Goal: Transaction & Acquisition: Obtain resource

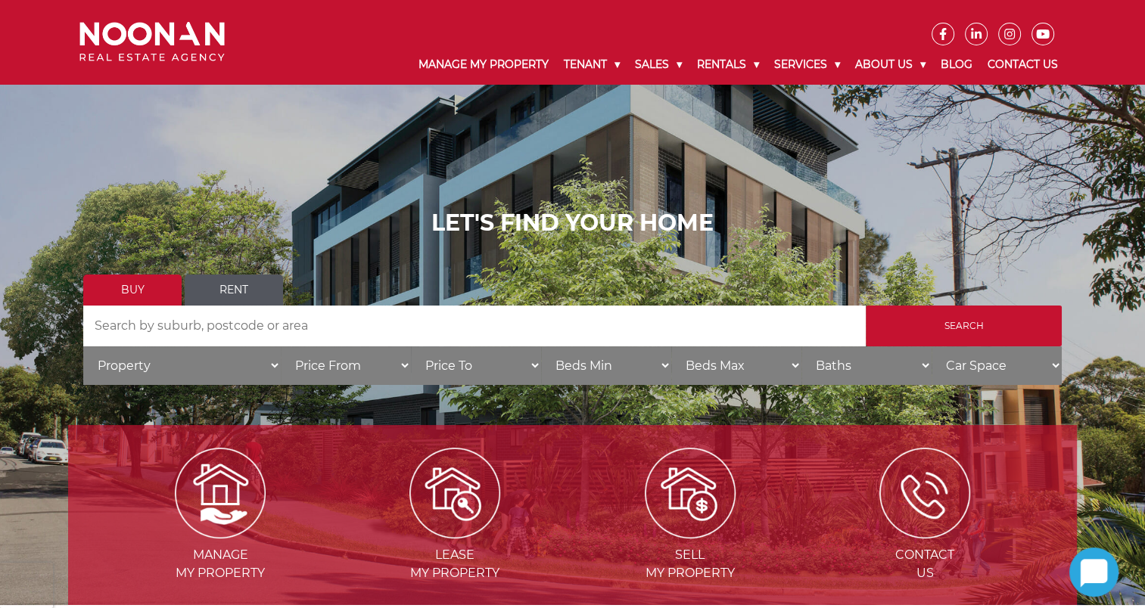
click at [198, 290] on link "Rent" at bounding box center [234, 290] width 98 height 31
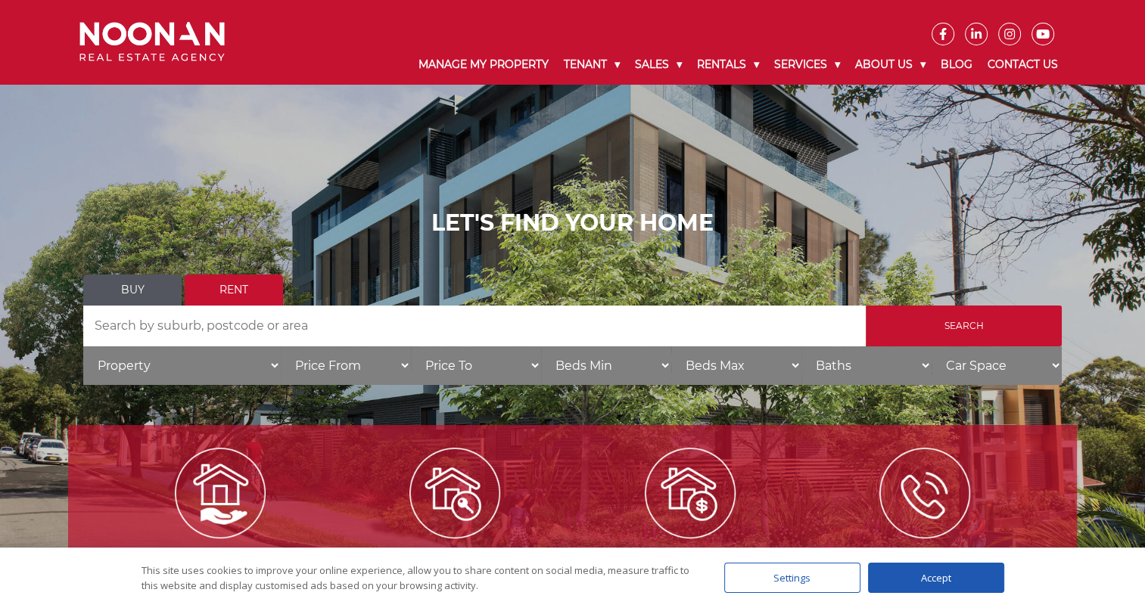
click at [173, 318] on input "Search by Address" at bounding box center [474, 326] width 783 height 41
type input "canterbury"
click at [866, 306] on input "Search" at bounding box center [964, 326] width 196 height 41
click at [209, 325] on input "canterbury" at bounding box center [474, 326] width 783 height 41
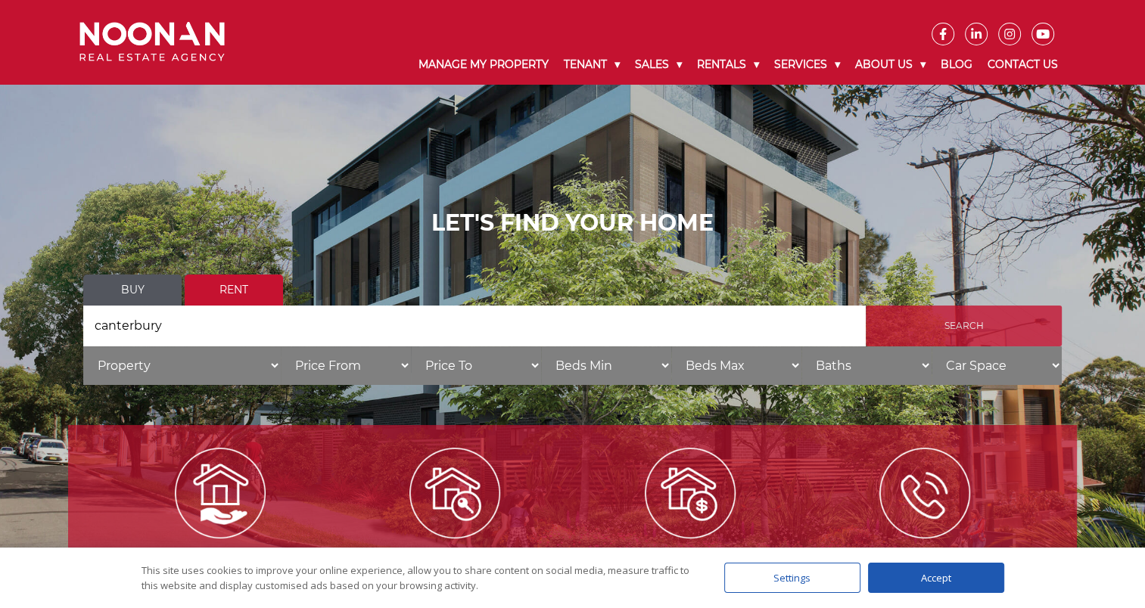
drag, startPoint x: 1000, startPoint y: 312, endPoint x: 990, endPoint y: 312, distance: 9.8
click at [999, 312] on input "Search" at bounding box center [964, 326] width 196 height 41
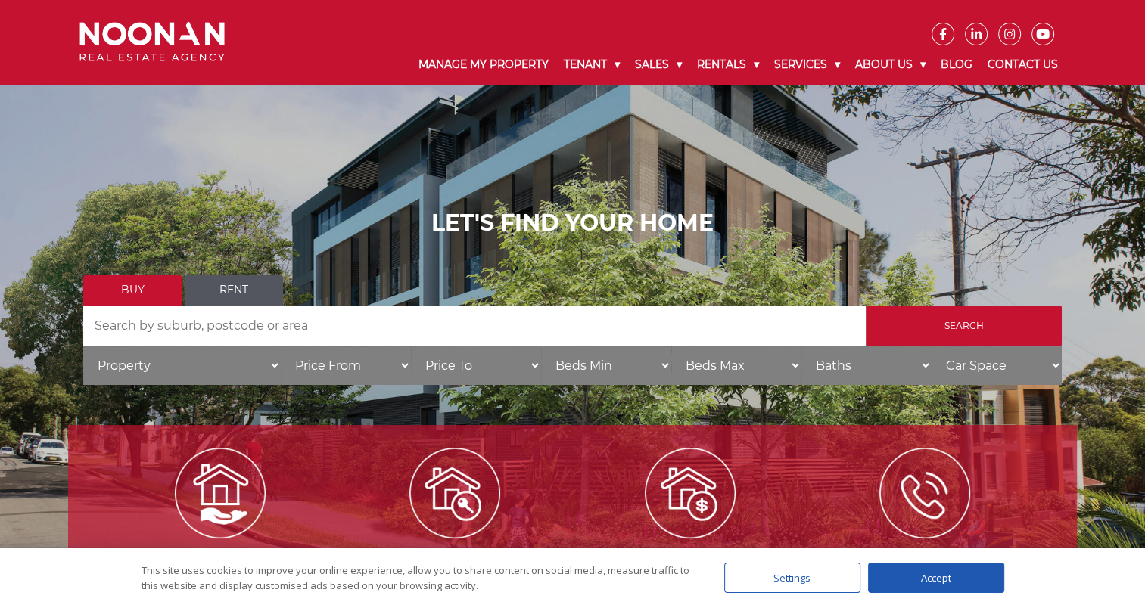
click at [270, 293] on link "Rent" at bounding box center [234, 290] width 98 height 31
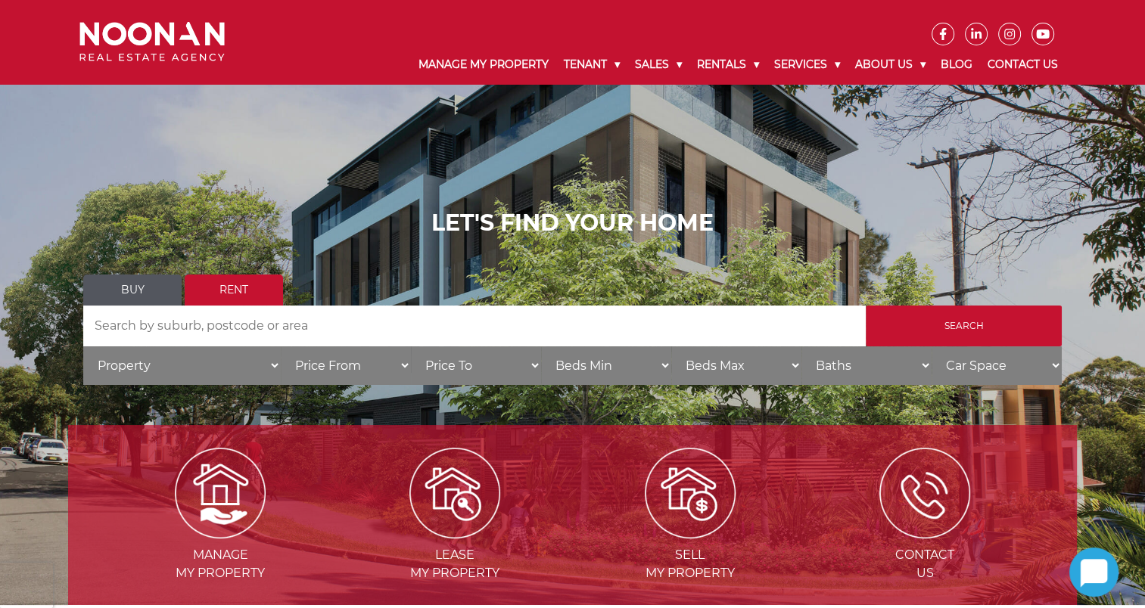
click at [288, 322] on input "Search by Address" at bounding box center [474, 326] width 783 height 41
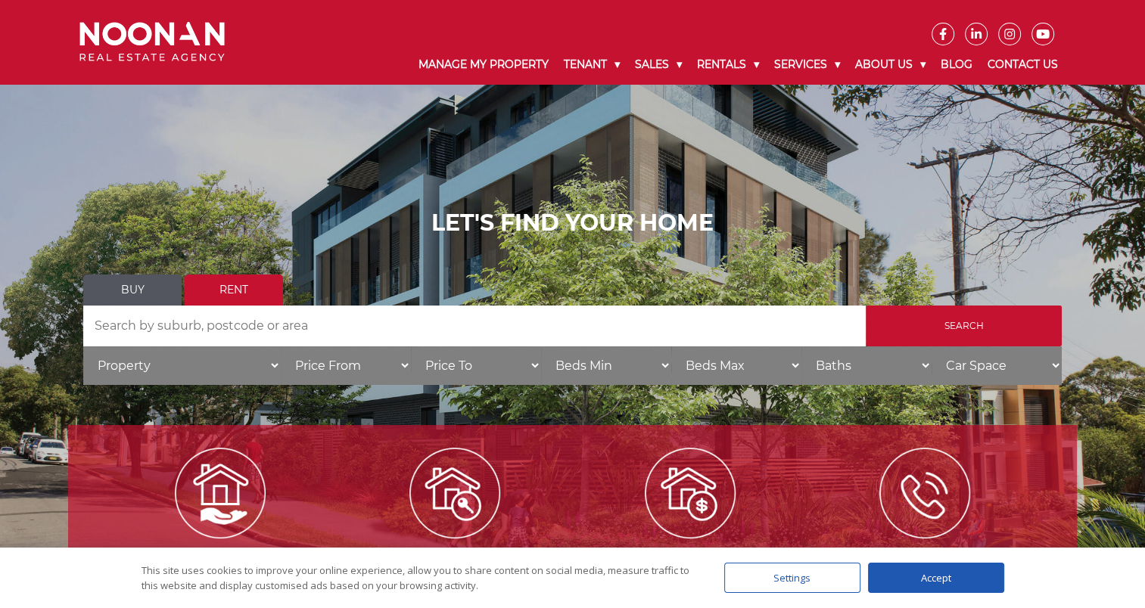
type input "canterbury"
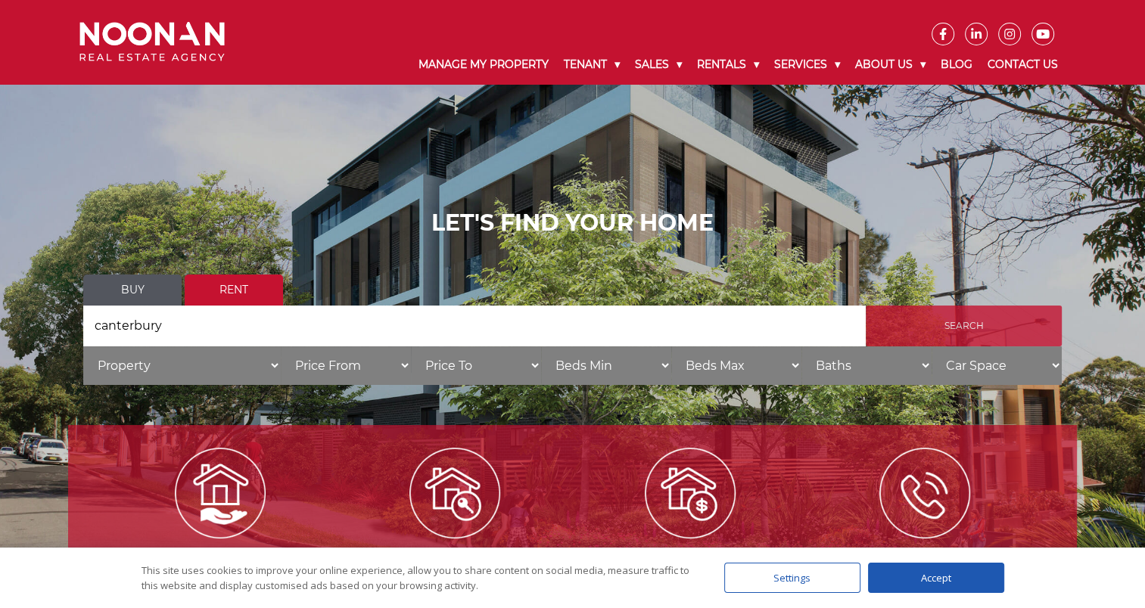
click at [972, 325] on input "Search" at bounding box center [964, 326] width 196 height 41
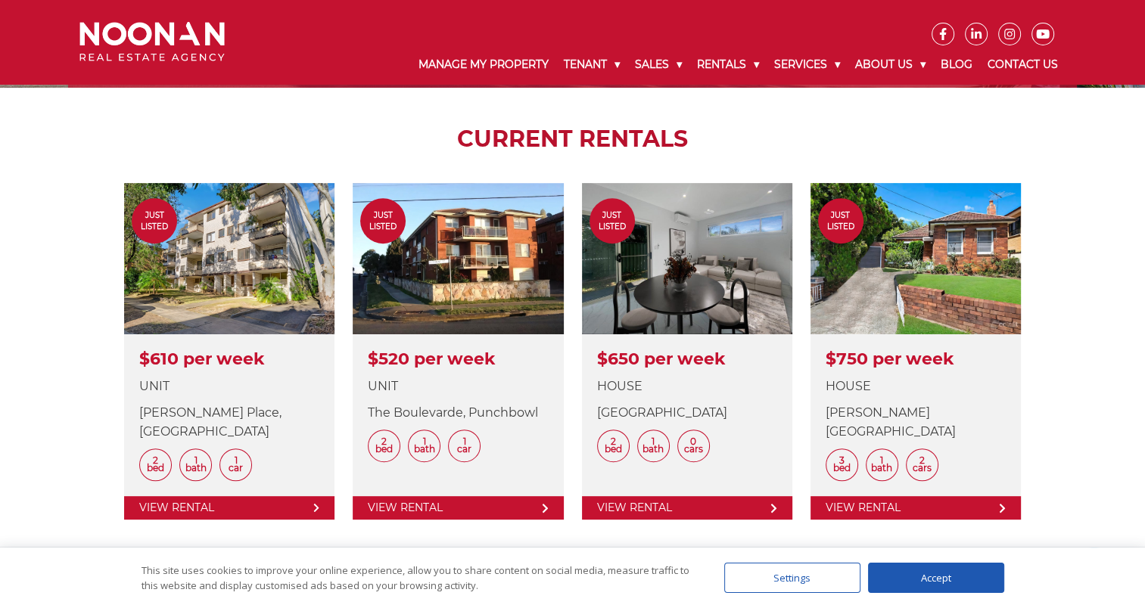
scroll to position [605, 0]
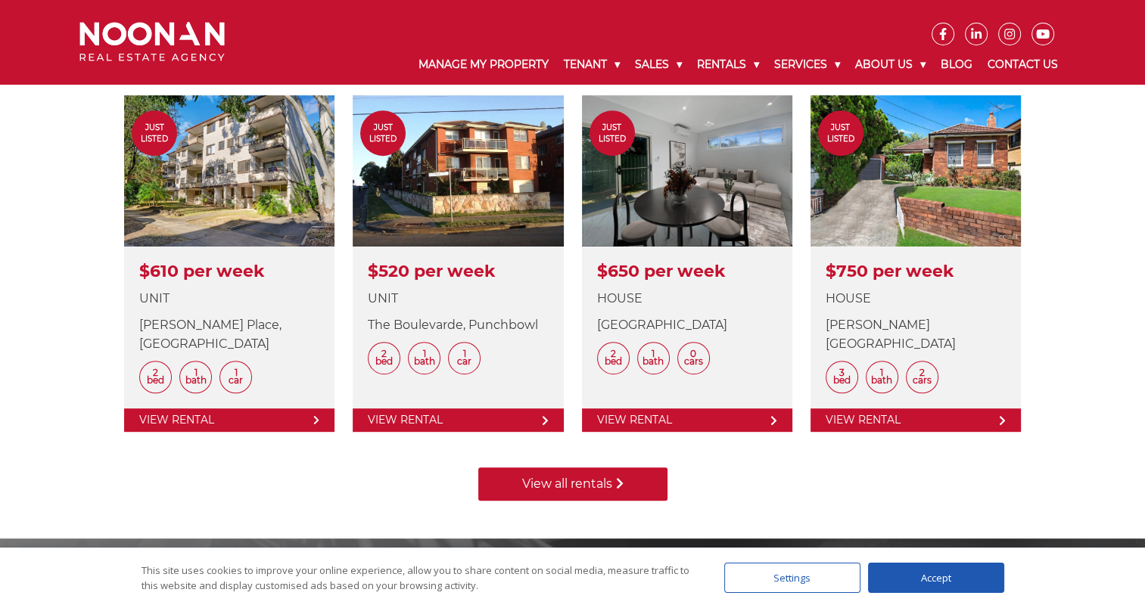
click at [577, 481] on link "View all rentals" at bounding box center [572, 484] width 189 height 33
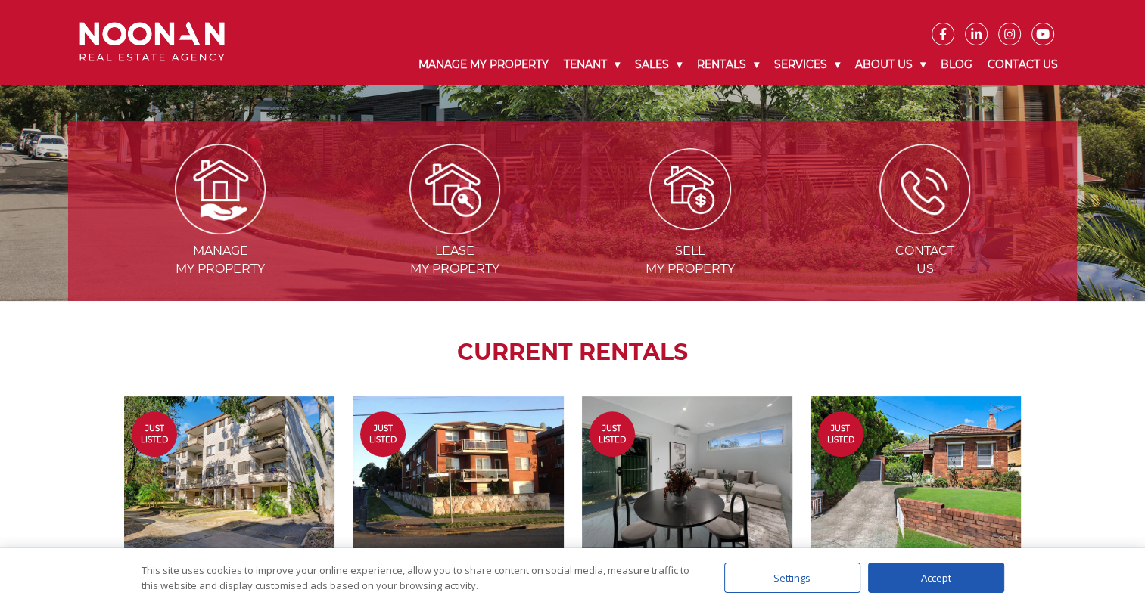
scroll to position [303, 0]
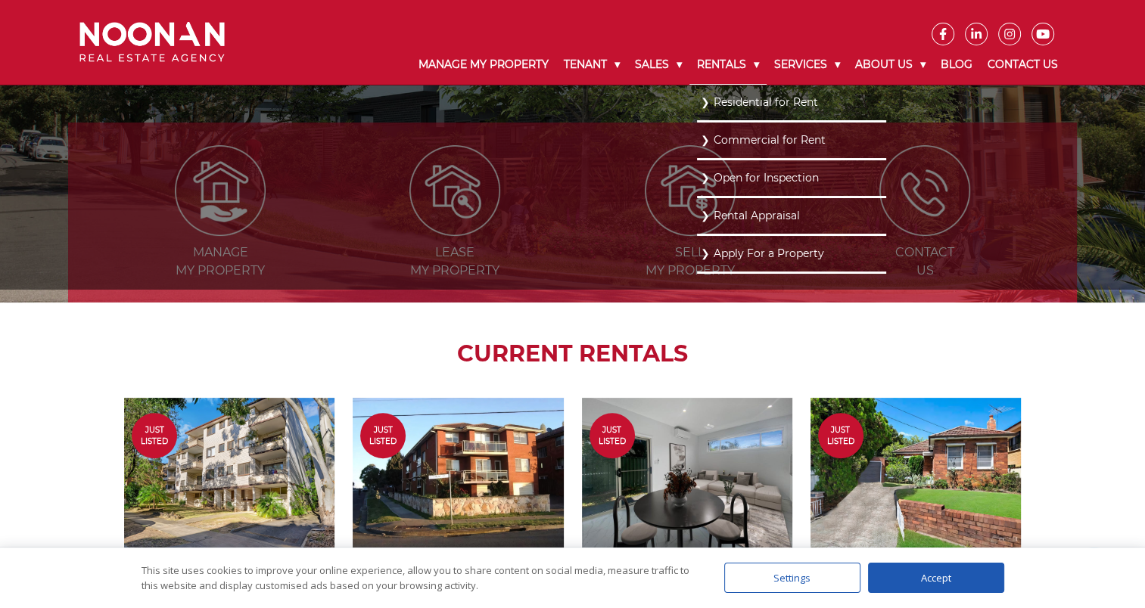
click at [714, 61] on link "Rentals" at bounding box center [727, 64] width 77 height 39
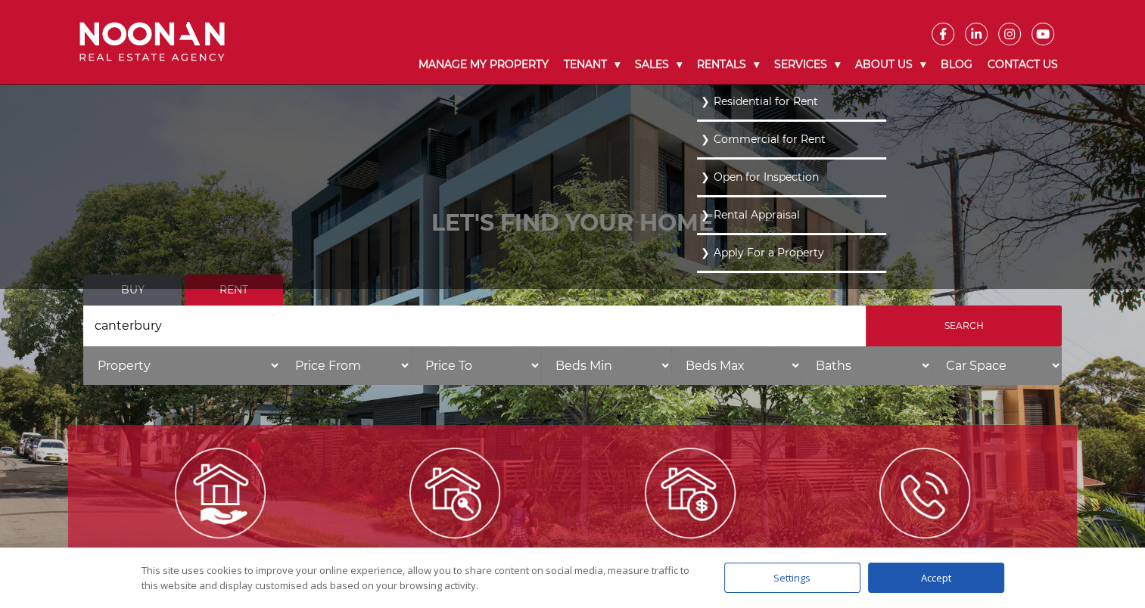
click at [754, 101] on link "Residential for Rent" at bounding box center [792, 102] width 182 height 20
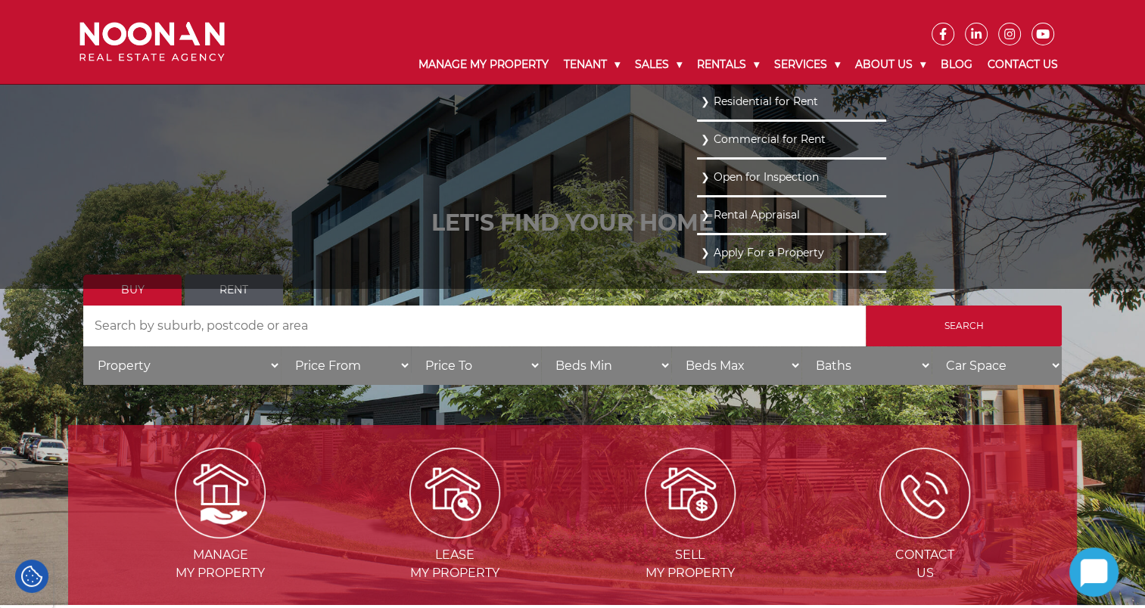
click at [718, 102] on link "Residential for Rent" at bounding box center [792, 102] width 182 height 20
